Goal: Task Accomplishment & Management: Manage account settings

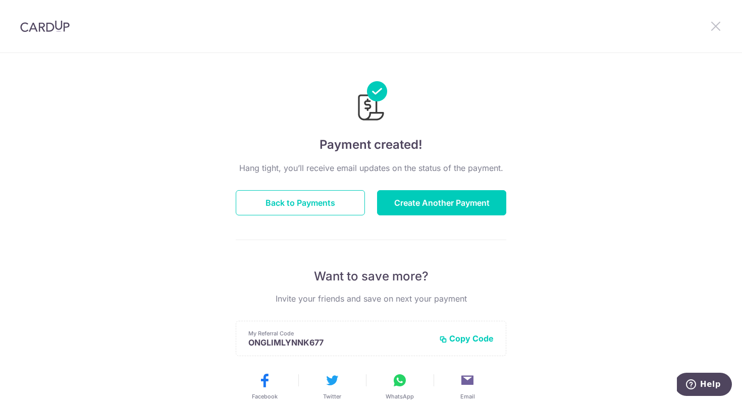
click at [712, 30] on icon at bounding box center [715, 26] width 12 height 13
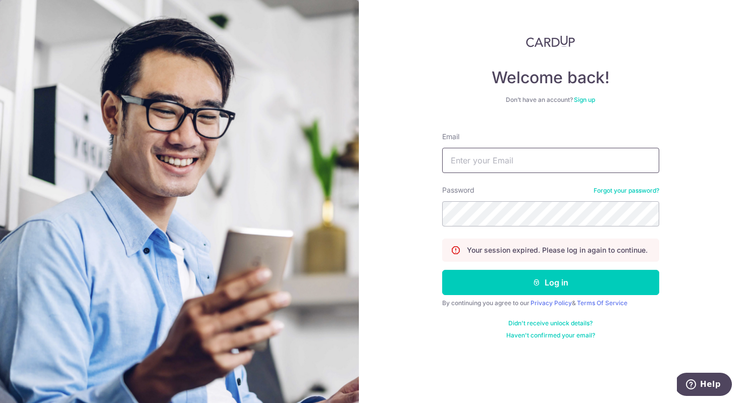
click at [530, 172] on input "Email" at bounding box center [550, 160] width 217 height 25
type input "[EMAIL_ADDRESS][DOMAIN_NAME]"
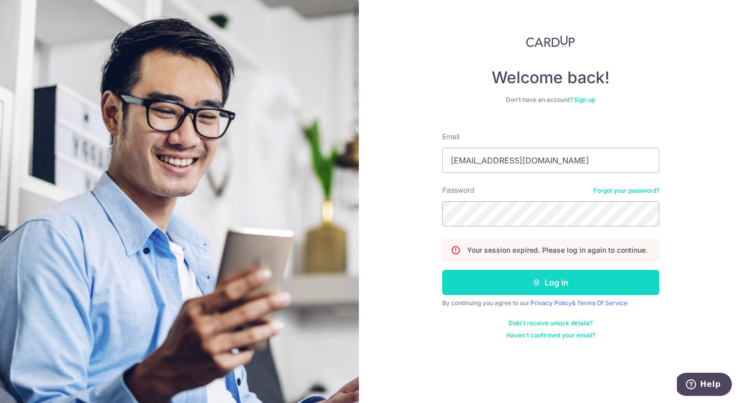
click at [551, 281] on button "Log in" at bounding box center [550, 282] width 217 height 25
